Goal: Information Seeking & Learning: Learn about a topic

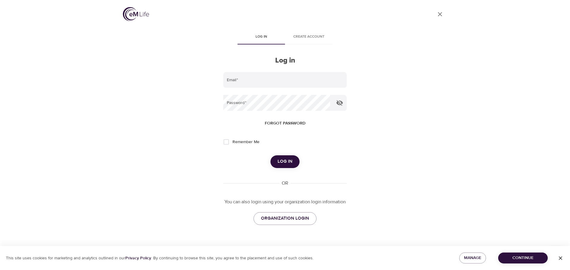
type input "[EMAIL_ADDRESS][PERSON_NAME][DOMAIN_NAME]"
click at [287, 161] on span "Log in" at bounding box center [285, 162] width 15 height 8
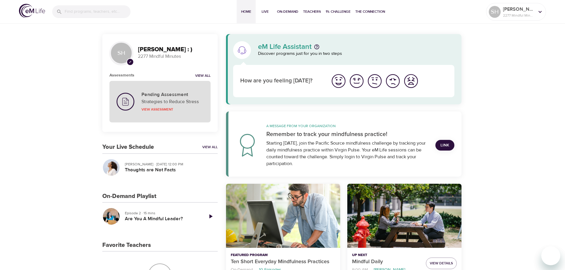
click at [188, 103] on p "Strategies to Reduce Stress" at bounding box center [173, 101] width 62 height 7
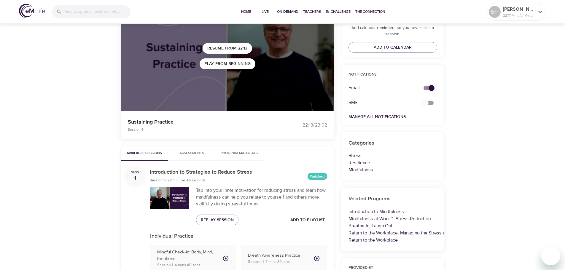
scroll to position [45, 0]
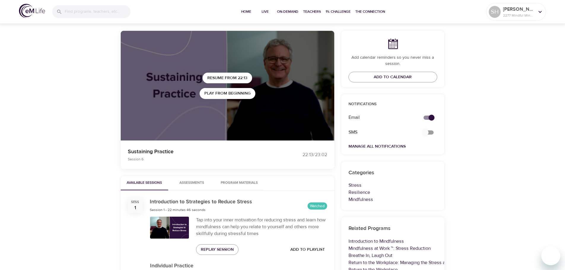
click at [192, 183] on span "Assessments 0" at bounding box center [192, 183] width 25 height 6
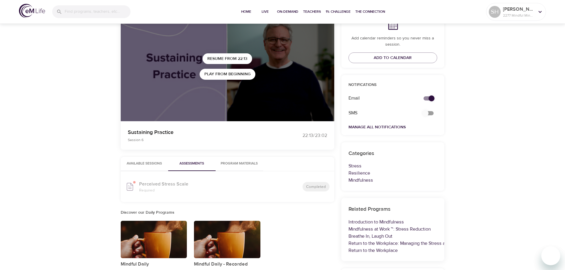
scroll to position [75, 0]
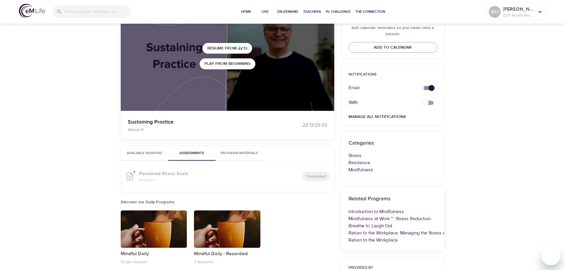
click at [157, 169] on div "Perceived Stress Scale Required" at bounding box center [184, 177] width 95 height 18
click at [137, 180] on div "Perceived Stress Scale Required" at bounding box center [184, 177] width 95 height 18
click at [130, 176] on icon at bounding box center [130, 176] width 9 height 9
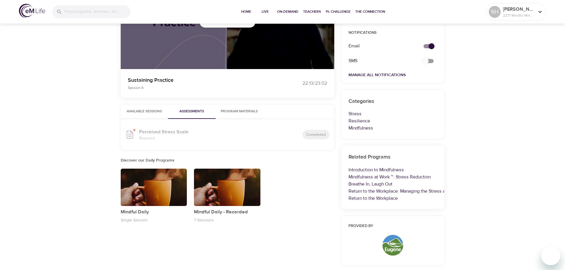
scroll to position [134, 0]
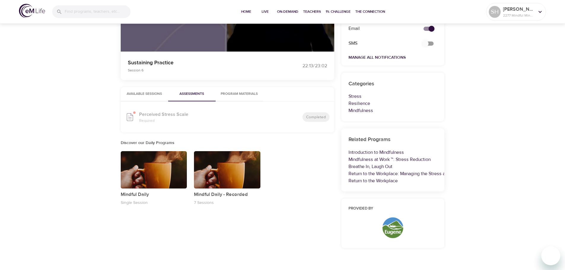
click at [140, 95] on span "Available Sessions" at bounding box center [144, 94] width 40 height 6
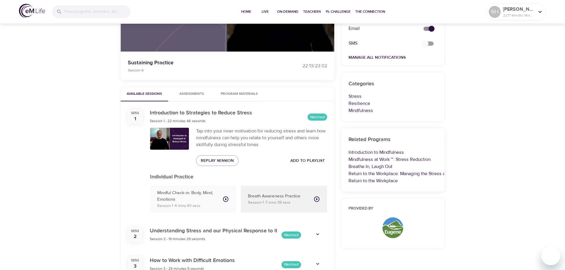
click at [267, 196] on p "Breath Awareness Practice" at bounding box center [278, 196] width 61 height 7
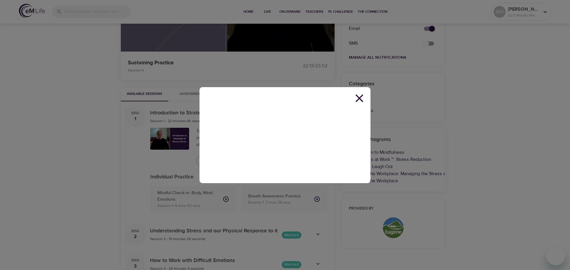
click at [358, 99] on icon at bounding box center [359, 98] width 8 height 8
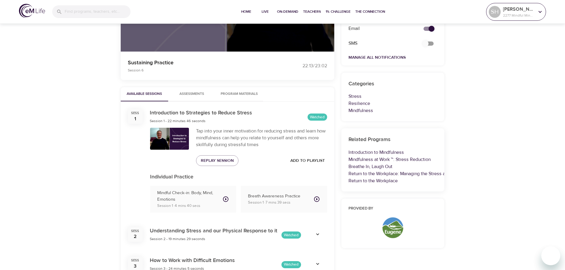
click at [528, 13] on p "2277 Mindful Minutes" at bounding box center [518, 15] width 31 height 5
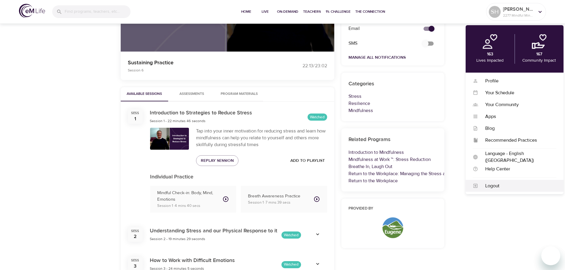
click at [488, 185] on div "Logout" at bounding box center [517, 186] width 78 height 7
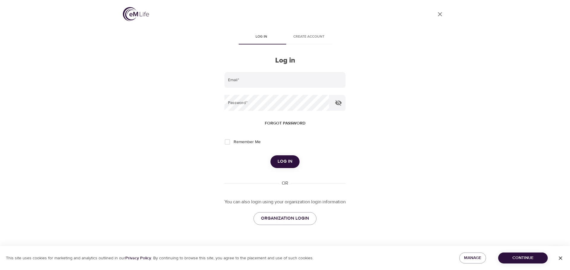
type input "[EMAIL_ADDRESS][PERSON_NAME][DOMAIN_NAME]"
